Goal: Task Accomplishment & Management: Use online tool/utility

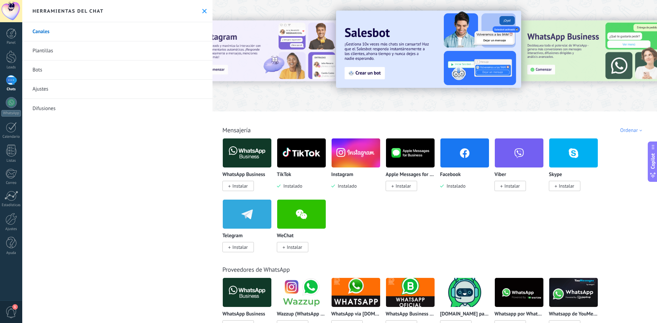
click at [296, 160] on img at bounding box center [301, 152] width 49 height 33
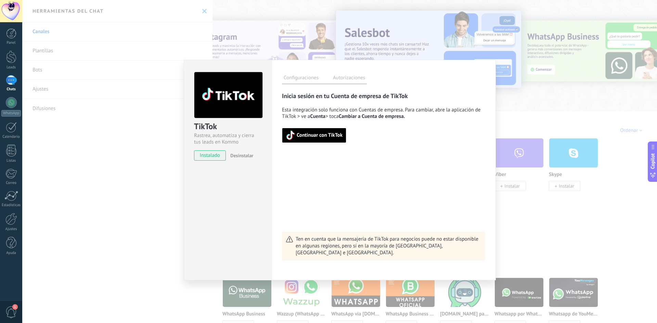
click at [505, 92] on div "TikTok Rastrea, automatiza y cierra tus leads en Kommo instalado Desinstalar Co…" at bounding box center [339, 161] width 635 height 323
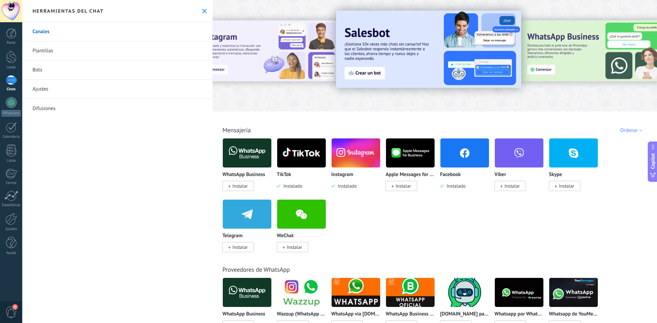
click at [459, 153] on img at bounding box center [464, 152] width 49 height 33
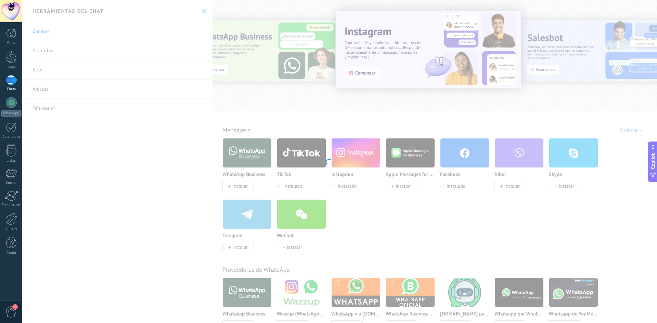
click at [367, 191] on div at bounding box center [328, 161] width 657 height 323
click at [331, 67] on div at bounding box center [328, 161] width 657 height 323
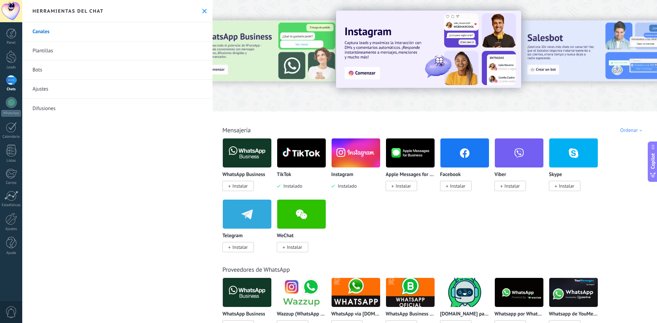
click at [458, 185] on span "Instalar" at bounding box center [457, 186] width 15 height 6
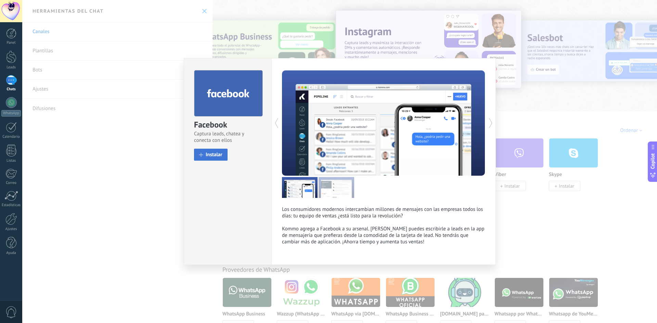
click at [209, 151] on button "Instalar" at bounding box center [211, 155] width 34 height 12
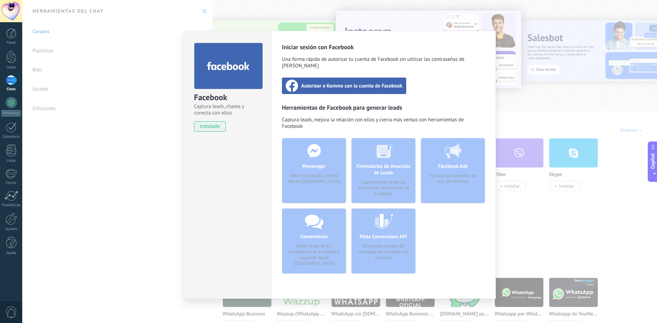
click at [310, 151] on div "Messenger Obtén más leads y chatea desde [GEOGRAPHIC_DATA]" at bounding box center [314, 170] width 64 height 65
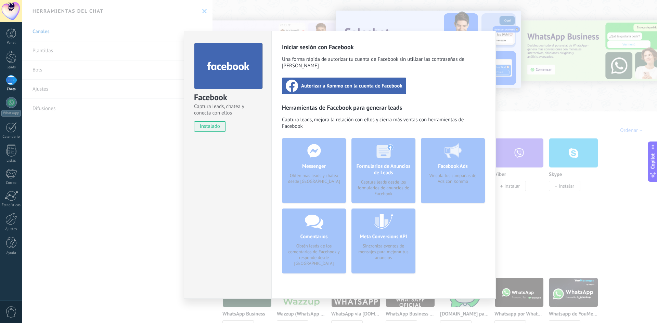
click at [202, 127] on span "instalado" at bounding box center [209, 126] width 31 height 10
click at [220, 63] on icon at bounding box center [228, 66] width 43 height 11
drag, startPoint x: 329, startPoint y: 165, endPoint x: 332, endPoint y: 103, distance: 62.0
click at [329, 163] on div "Messenger Obtén más leads y chatea desde [GEOGRAPHIC_DATA]" at bounding box center [314, 170] width 64 height 65
click at [335, 82] on span "Autorizar a Kommo con la cuenta de Facebook" at bounding box center [351, 85] width 101 height 7
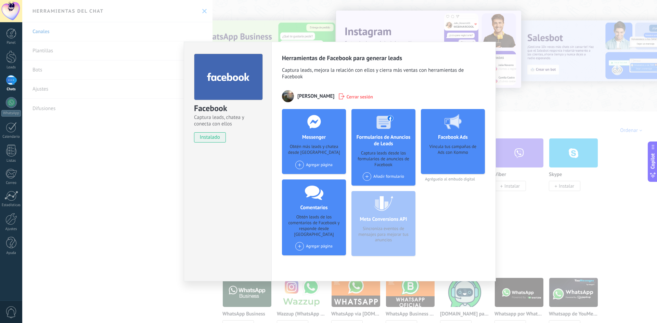
click at [319, 164] on div "Agregar página" at bounding box center [313, 165] width 37 height 9
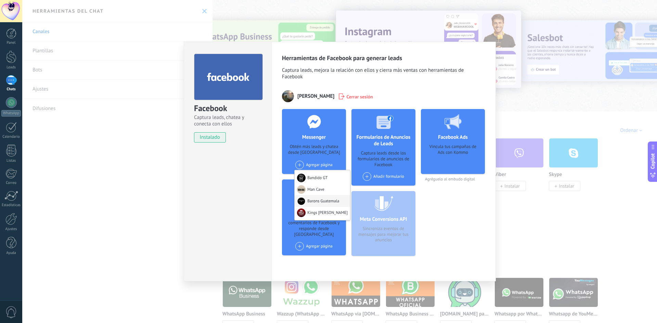
click at [314, 201] on div "Barons Guatemala" at bounding box center [322, 201] width 55 height 12
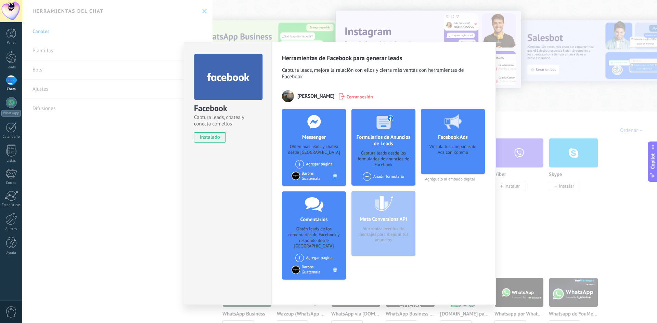
click at [299, 160] on span at bounding box center [299, 164] width 9 height 9
click at [314, 197] on div "Kings [PERSON_NAME]" at bounding box center [322, 201] width 55 height 13
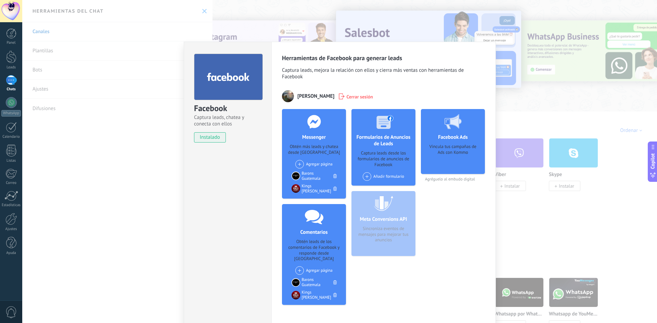
click at [302, 165] on span at bounding box center [299, 164] width 9 height 9
click at [311, 190] on div "Man Cave" at bounding box center [318, 189] width 46 height 13
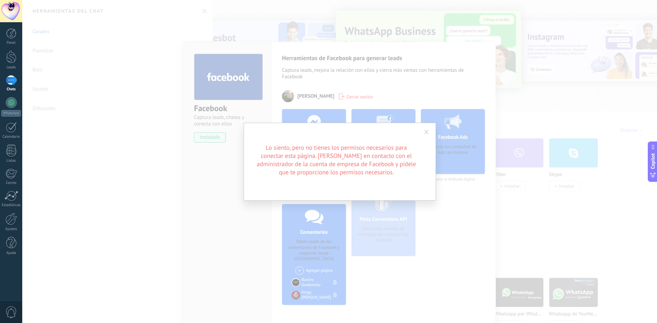
click at [429, 133] on span at bounding box center [426, 133] width 11 height 12
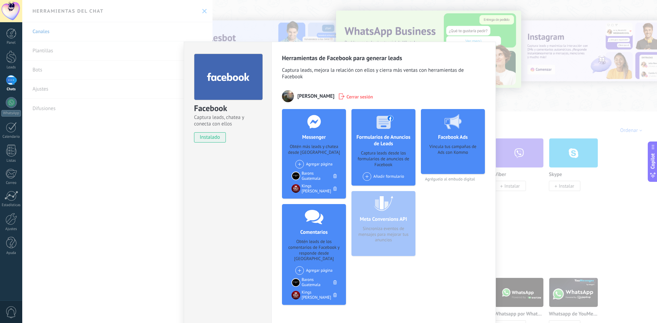
click at [303, 160] on div "Agregar página Bandido GT Man Cave" at bounding box center [313, 164] width 37 height 9
click at [317, 178] on div "Bandido GT" at bounding box center [318, 176] width 46 height 13
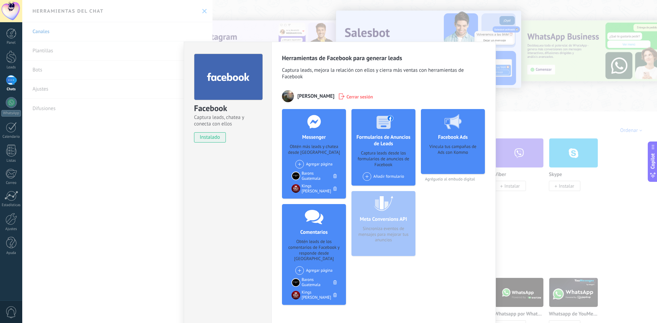
click at [300, 166] on span at bounding box center [299, 164] width 9 height 9
click at [314, 173] on div "Bandido GT" at bounding box center [318, 176] width 46 height 13
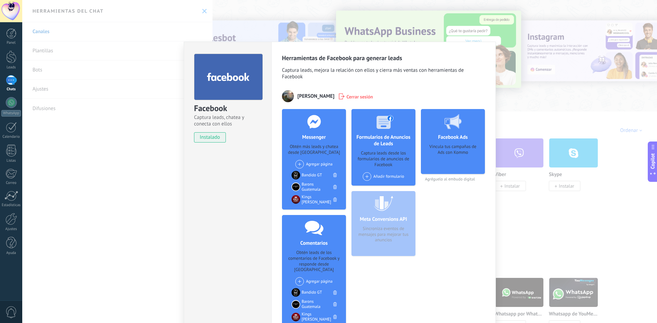
click at [552, 104] on div "Facebook Captura leads, chatea y conecta con ellos instalado Desinstalar Herram…" at bounding box center [339, 161] width 635 height 323
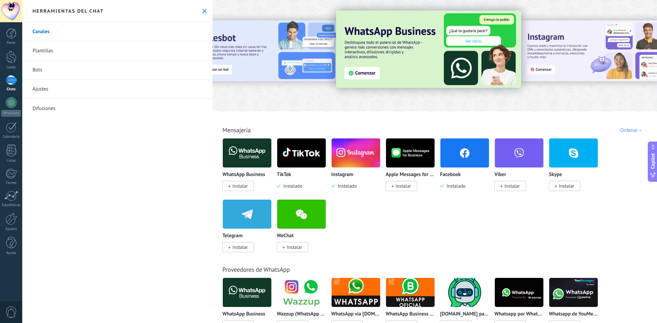
click at [6, 81] on div at bounding box center [11, 80] width 11 height 10
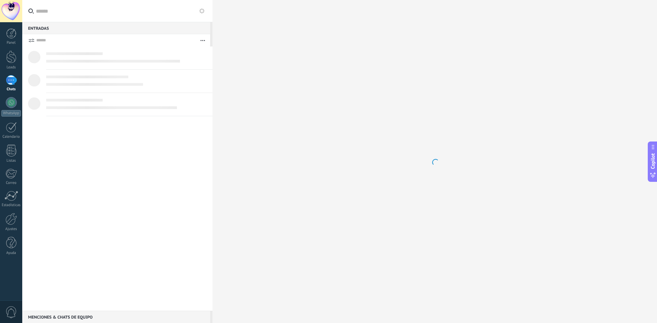
click at [11, 85] on div at bounding box center [11, 80] width 11 height 10
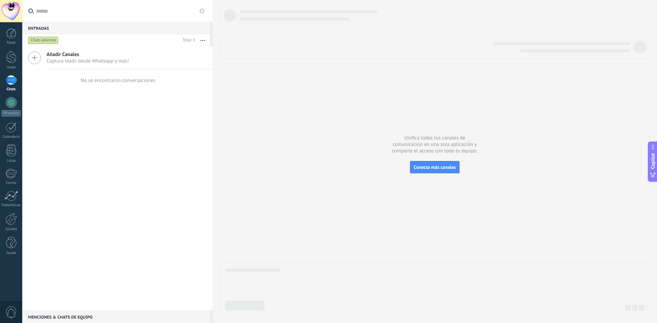
click at [68, 56] on span "Añadir Canales" at bounding box center [88, 54] width 82 height 6
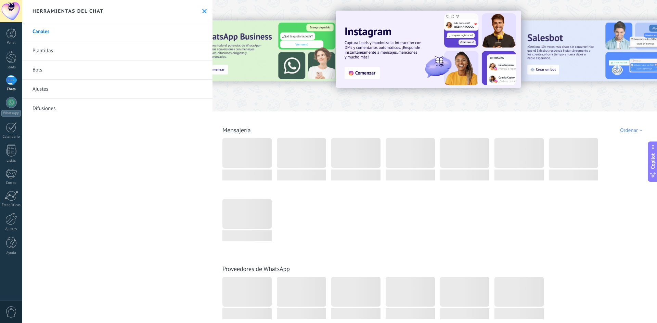
click at [62, 76] on link "Bots" at bounding box center [117, 70] width 190 height 19
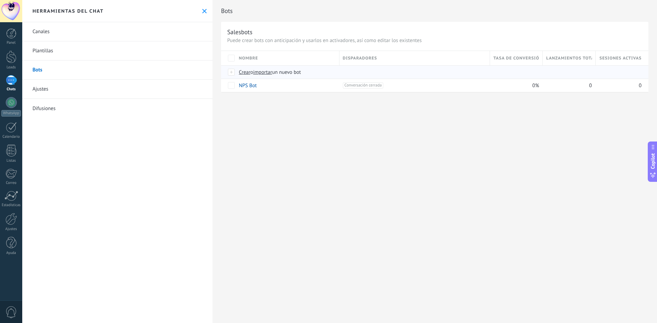
click at [245, 73] on span "Crear" at bounding box center [245, 72] width 12 height 6
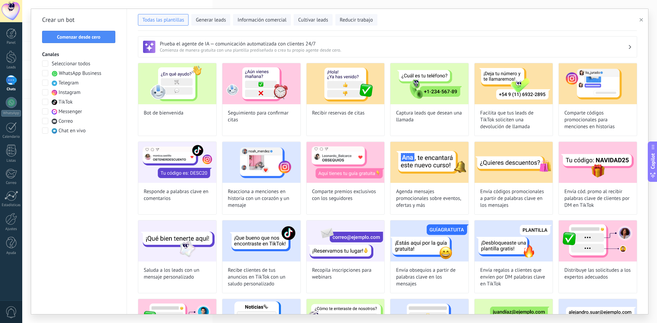
click at [44, 93] on span at bounding box center [45, 92] width 6 height 6
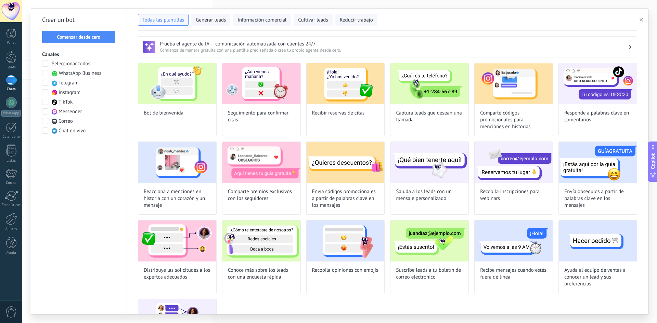
click at [45, 100] on span at bounding box center [45, 102] width 6 height 6
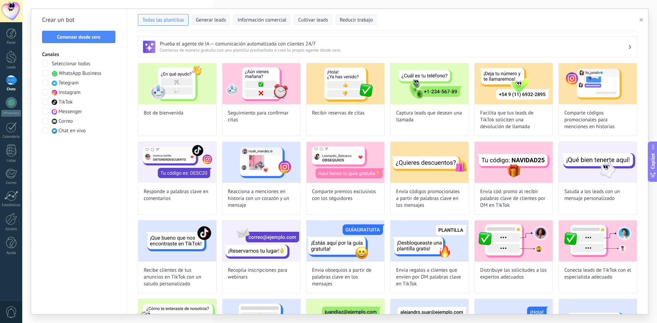
click at [45, 110] on span at bounding box center [45, 111] width 6 height 6
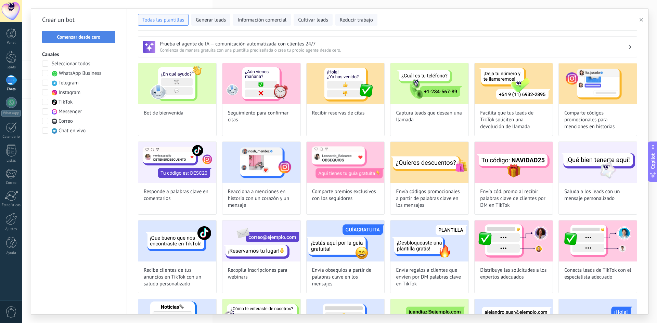
click at [86, 35] on span "Comenzar desde cero" at bounding box center [78, 37] width 43 height 5
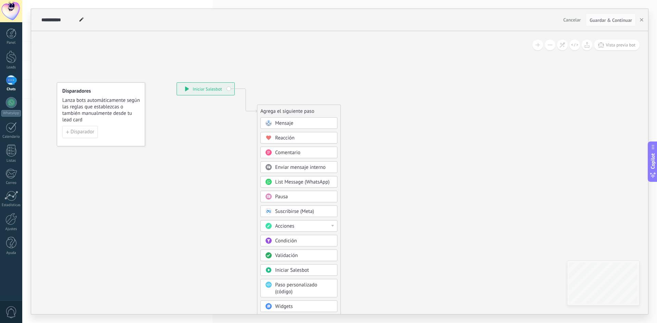
click at [14, 84] on div at bounding box center [11, 80] width 11 height 10
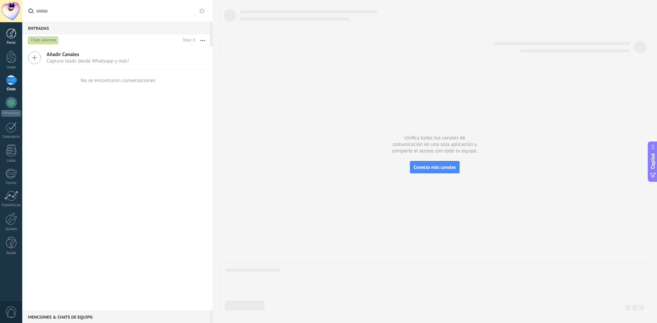
click at [11, 32] on div at bounding box center [11, 33] width 10 height 10
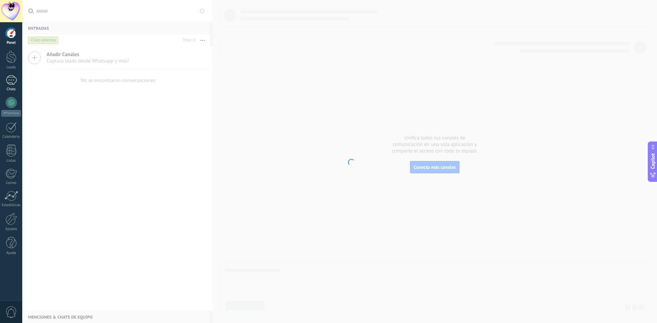
click at [15, 80] on div at bounding box center [11, 80] width 11 height 10
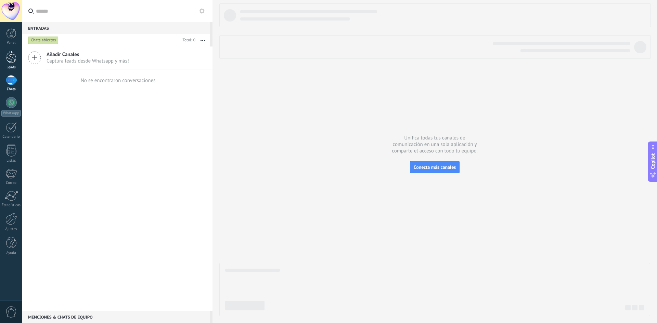
click at [11, 61] on div at bounding box center [11, 57] width 10 height 13
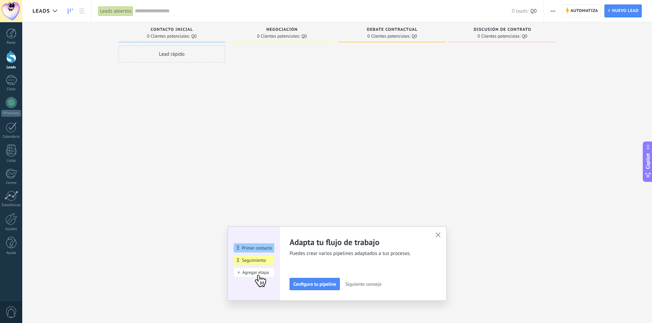
click at [442, 237] on button "button" at bounding box center [438, 235] width 9 height 9
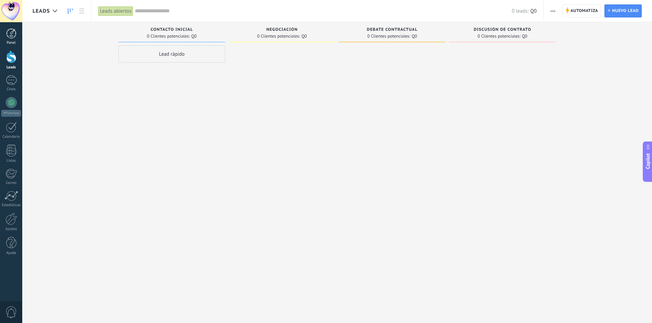
click at [14, 38] on div at bounding box center [11, 33] width 10 height 10
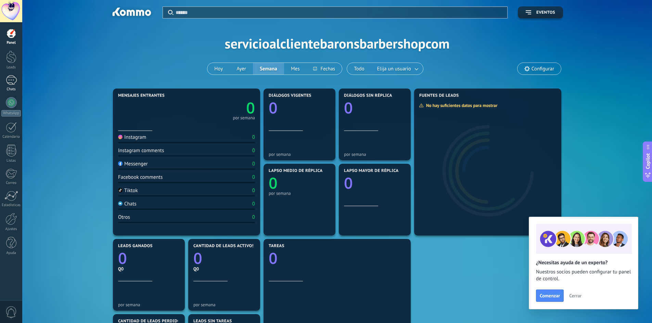
click at [16, 83] on div at bounding box center [11, 80] width 11 height 10
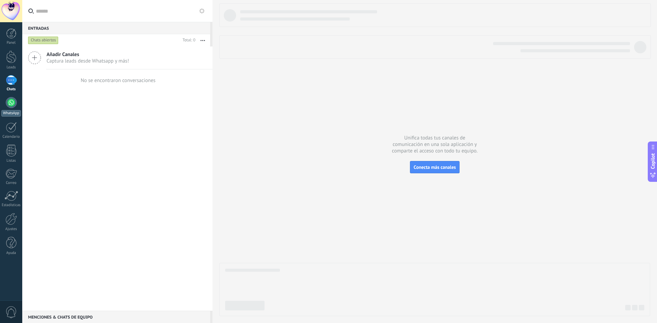
click at [12, 101] on div at bounding box center [11, 102] width 11 height 11
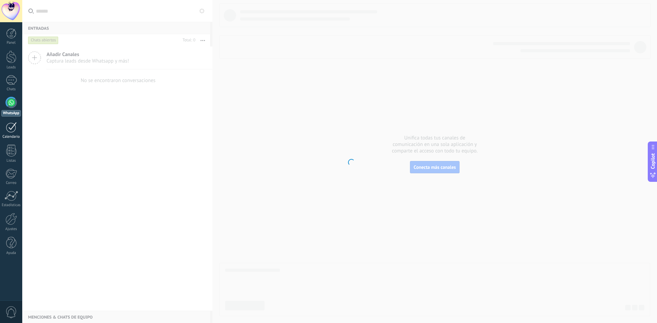
click at [11, 134] on link "Calendario" at bounding box center [11, 130] width 22 height 17
click at [15, 37] on div at bounding box center [11, 33] width 10 height 10
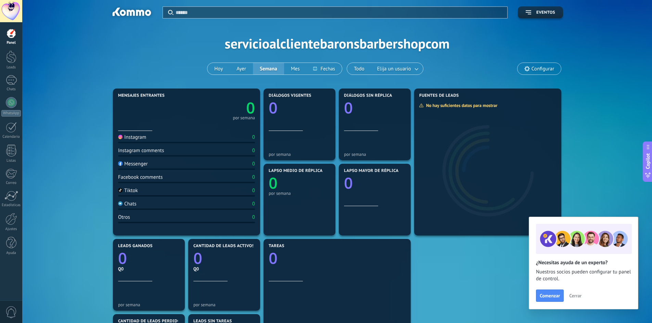
click at [13, 38] on div at bounding box center [11, 33] width 10 height 10
click at [125, 13] on div at bounding box center [131, 13] width 44 height 12
click at [11, 218] on div at bounding box center [11, 219] width 12 height 12
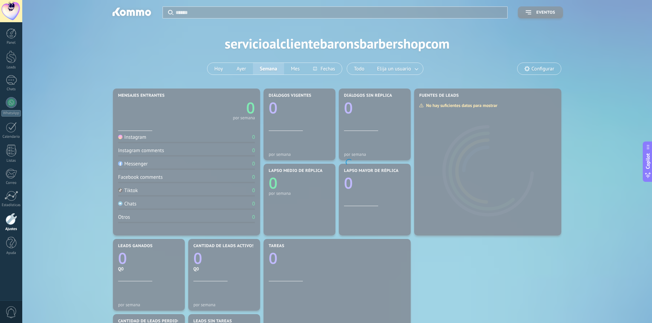
click at [181, 79] on body ".abccls-1,.abccls-2{fill-rule:evenodd}.abccls-2{fill:#fff} .abfcls-1{fill:none}…" at bounding box center [326, 161] width 652 height 323
click at [10, 9] on div at bounding box center [11, 11] width 22 height 22
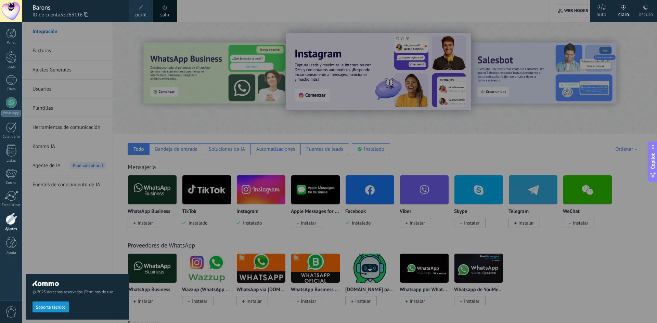
click at [122, 56] on div "© 2025 derechos reservados | Términos de uso Soporte técnico" at bounding box center [77, 172] width 103 height 301
click at [136, 12] on span "perfil" at bounding box center [140, 15] width 11 height 8
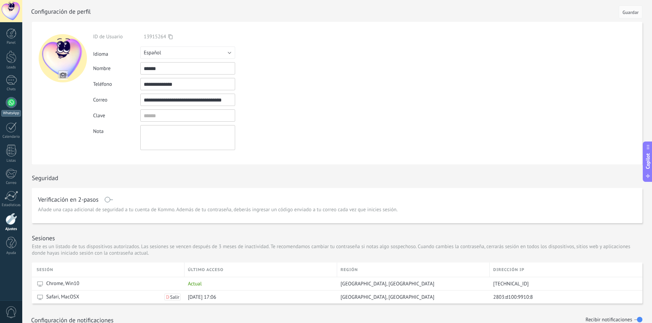
click at [14, 108] on link "WhatsApp" at bounding box center [11, 106] width 22 height 19
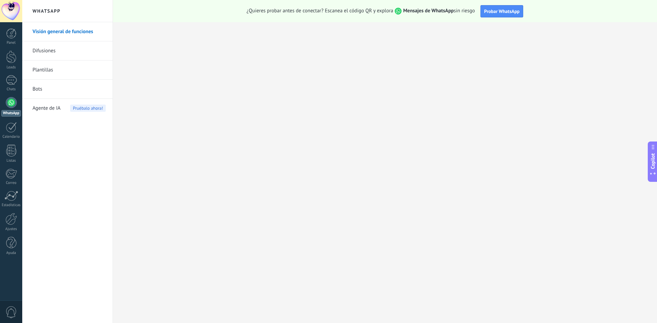
click at [49, 89] on link "Bots" at bounding box center [68, 89] width 73 height 19
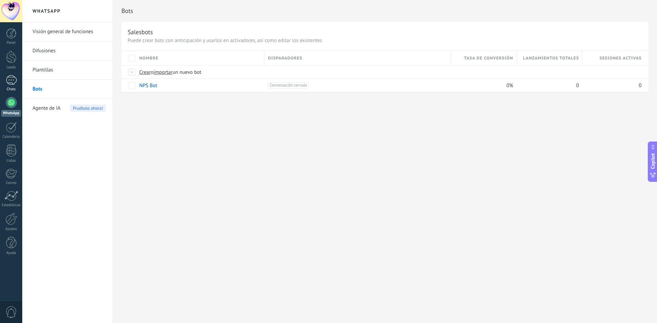
click at [14, 80] on div at bounding box center [11, 80] width 11 height 10
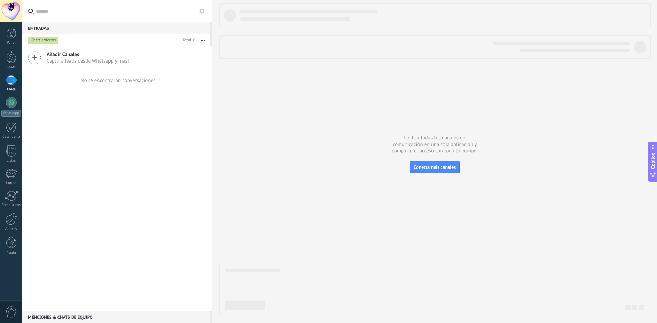
click at [39, 55] on icon at bounding box center [34, 57] width 13 height 13
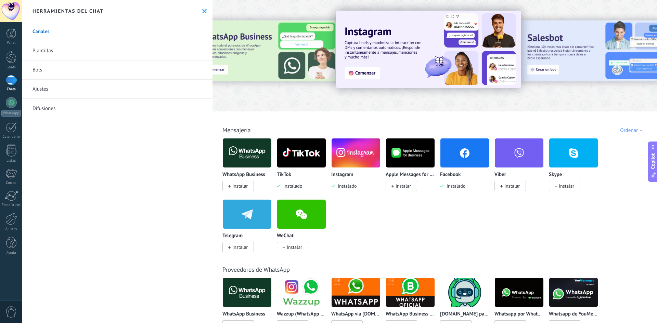
click at [47, 71] on link "Bots" at bounding box center [117, 70] width 190 height 19
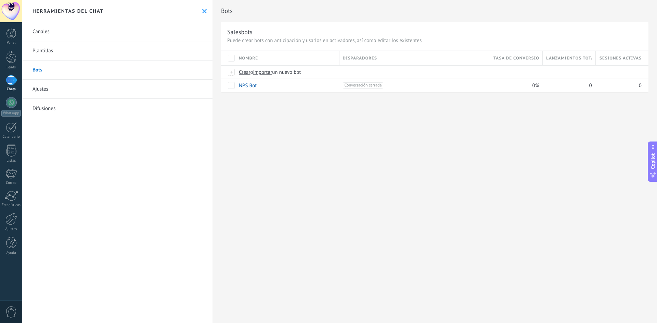
click at [10, 84] on div at bounding box center [11, 80] width 11 height 10
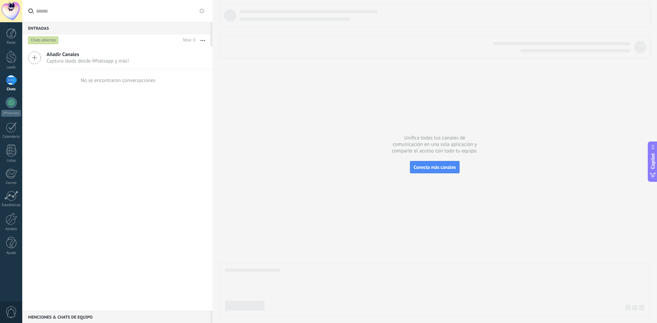
click at [79, 60] on span "Captura leads desde Whatsapp y más!" at bounding box center [88, 61] width 82 height 6
